Goal: Navigation & Orientation: Find specific page/section

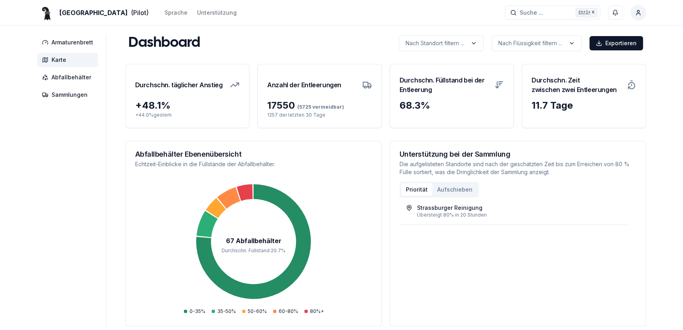
click at [50, 59] on span "Karte" at bounding box center [67, 60] width 61 height 14
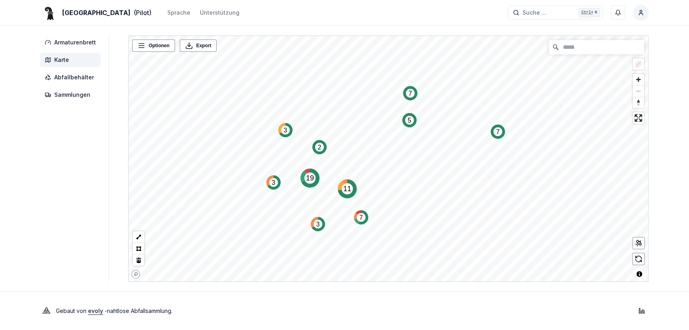
click at [408, 121] on text "5" at bounding box center [410, 120] width 4 height 7
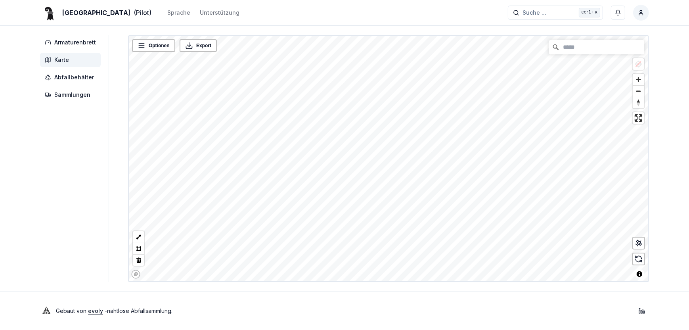
click at [84, 203] on div "Armaturenbrett Karte Abfallbehälter Sammlungen Optionen Export © Mapbox © OpenS…" at bounding box center [344, 158] width 634 height 247
click at [87, 201] on div "Armaturenbrett Karte Abfallbehälter Sammlungen Optionen Export © Mapbox © OpenS…" at bounding box center [344, 158] width 634 height 247
click at [455, 295] on div "Basel (Pilot) Sprache Unterstützung Suche ... Suche ... Ctrl+ K [PERSON_NAME] A…" at bounding box center [344, 165] width 689 height 330
click at [689, 244] on html "Basel (Pilot) Sprache Unterstützung Suche ... Suche ... Ctrl+ K [PERSON_NAME] A…" at bounding box center [344, 165] width 689 height 330
